Goal: Check status: Check status

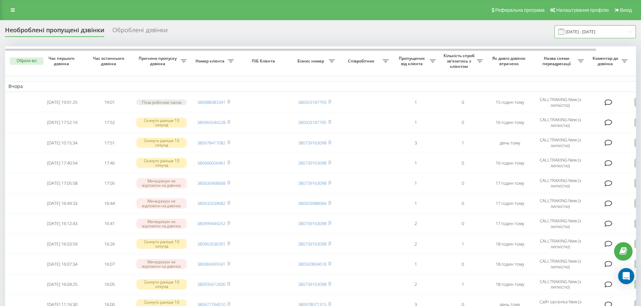
click at [597, 29] on input "[DATE] - [DATE]" at bounding box center [594, 31] width 81 height 13
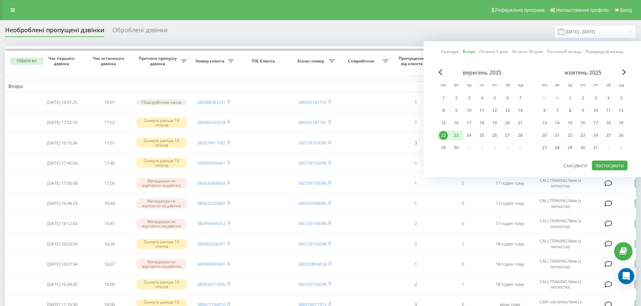
click at [459, 136] on div "23" at bounding box center [456, 135] width 9 height 9
click at [613, 168] on button "Застосувати" at bounding box center [610, 166] width 36 height 10
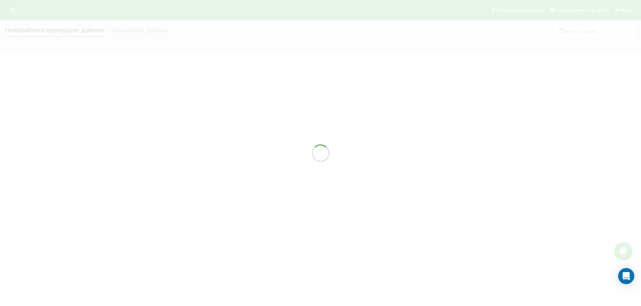
type input "[DATE] - [DATE]"
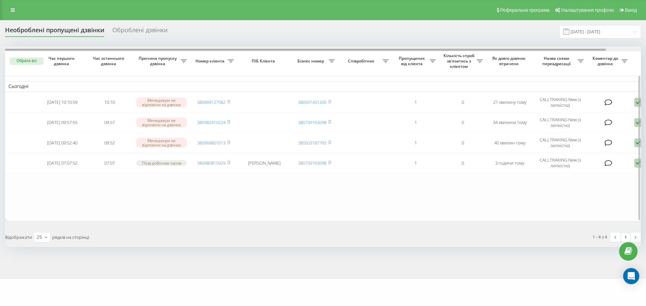
scroll to position [0, 37]
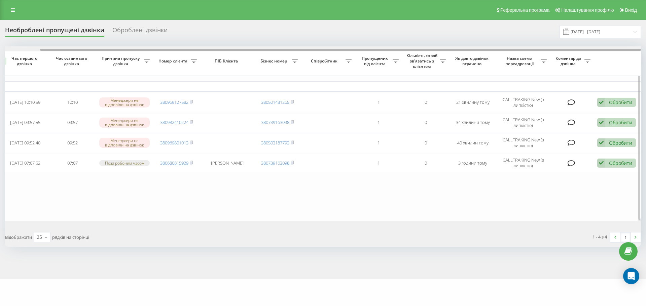
drag, startPoint x: 525, startPoint y: 50, endPoint x: 591, endPoint y: 52, distance: 66.0
click at [591, 52] on div "Обрати всі Час першого дзвінка Час останнього дзвінка Причина пропуску дзвінка …" at bounding box center [323, 133] width 636 height 175
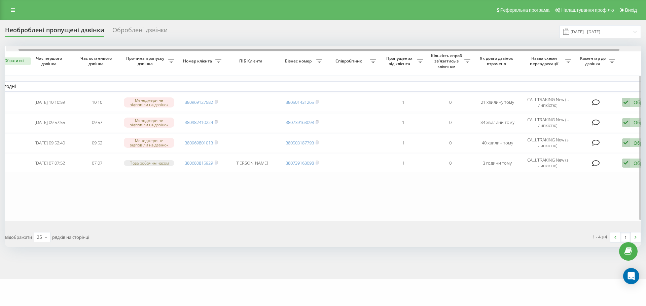
scroll to position [0, 13]
drag, startPoint x: 588, startPoint y: 51, endPoint x: 566, endPoint y: 49, distance: 22.3
click at [566, 49] on div at bounding box center [317, 50] width 601 height 2
